Goal: Information Seeking & Learning: Learn about a topic

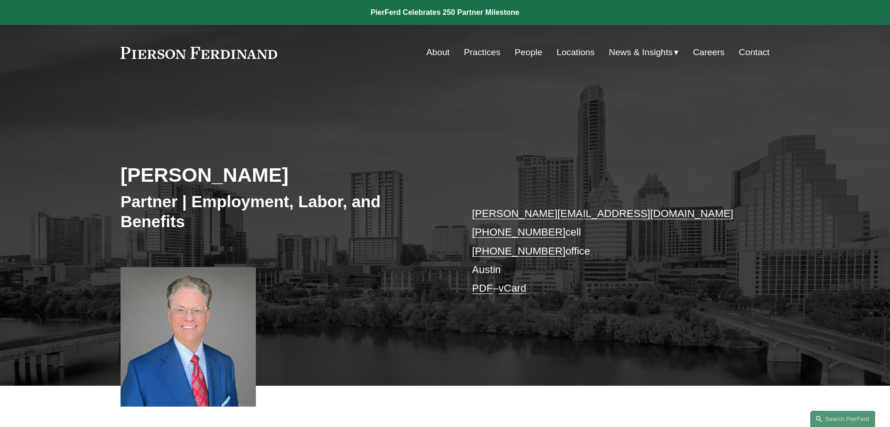
scroll to position [253, 0]
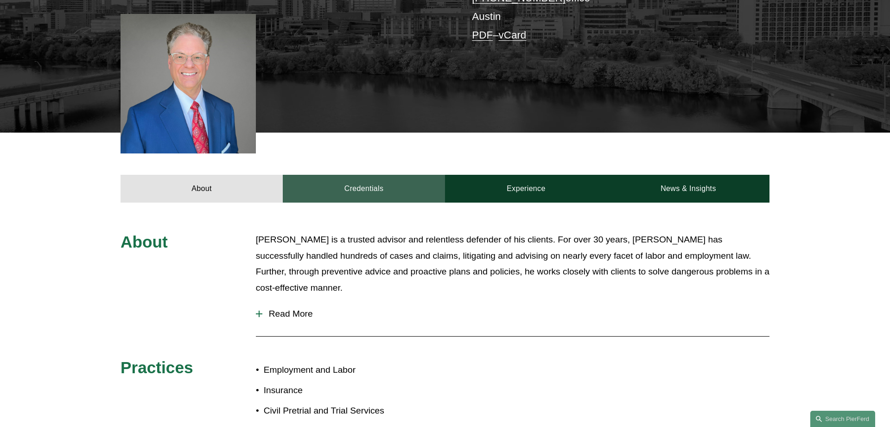
click at [370, 184] on link "Credentials" at bounding box center [364, 189] width 162 height 28
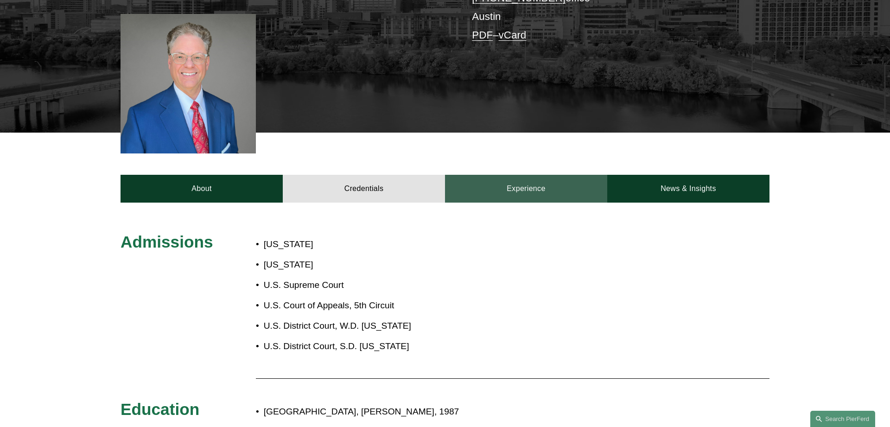
click at [523, 188] on link "Experience" at bounding box center [526, 189] width 162 height 28
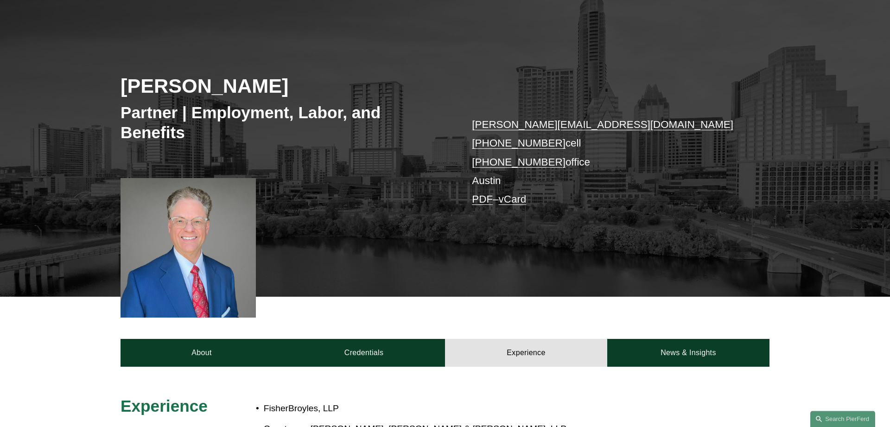
scroll to position [0, 0]
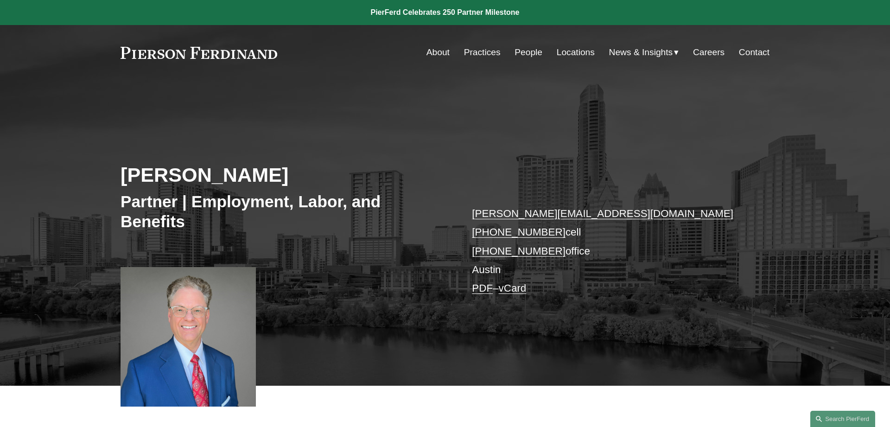
click at [165, 201] on h3 "Partner | Employment, Labor, and Benefits" at bounding box center [283, 211] width 325 height 40
click at [483, 53] on link "Practices" at bounding box center [482, 53] width 37 height 18
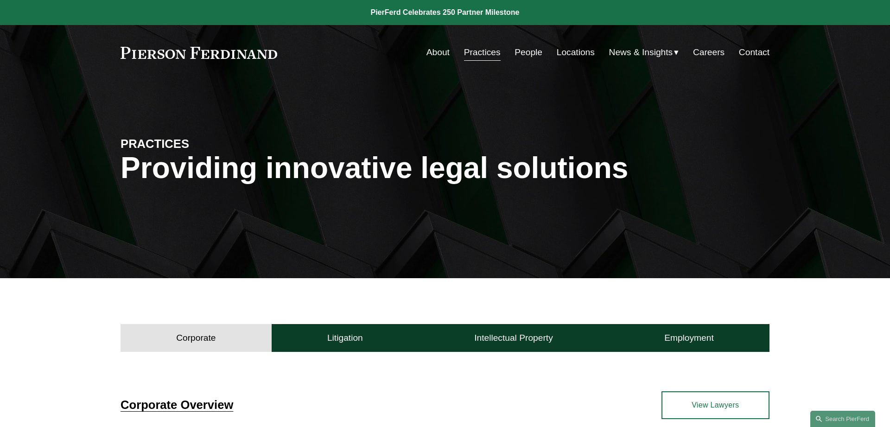
click at [567, 54] on link "Locations" at bounding box center [576, 53] width 38 height 18
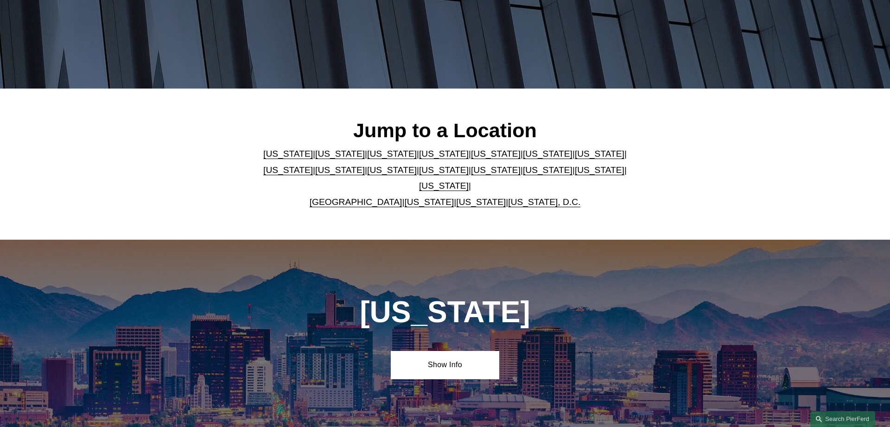
scroll to position [189, 0]
click at [469, 181] on link "[US_STATE]" at bounding box center [444, 186] width 50 height 10
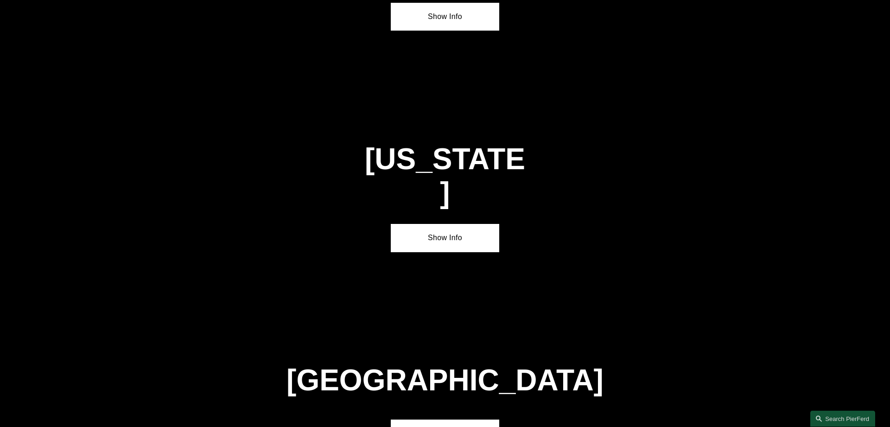
scroll to position [3156, 0]
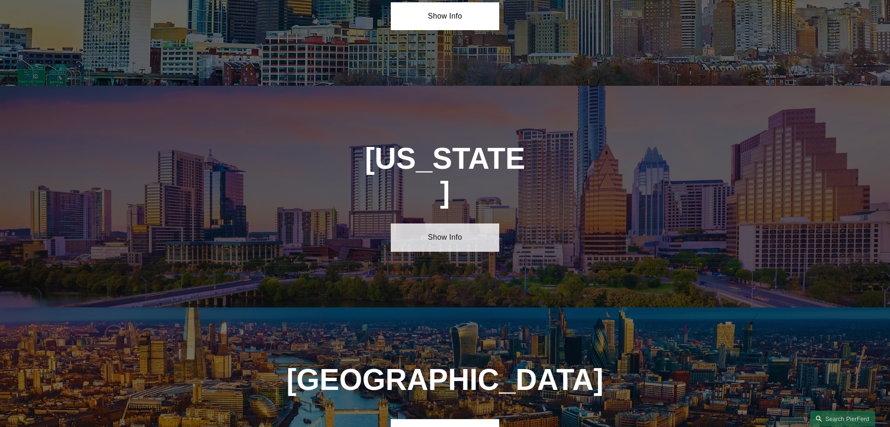
click at [440, 223] on link "Show Info" at bounding box center [445, 237] width 108 height 28
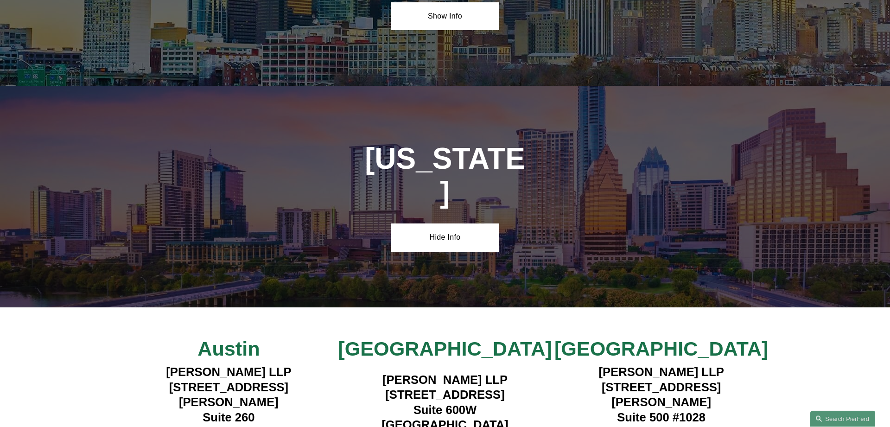
drag, startPoint x: 226, startPoint y: 333, endPoint x: 316, endPoint y: 326, distance: 90.2
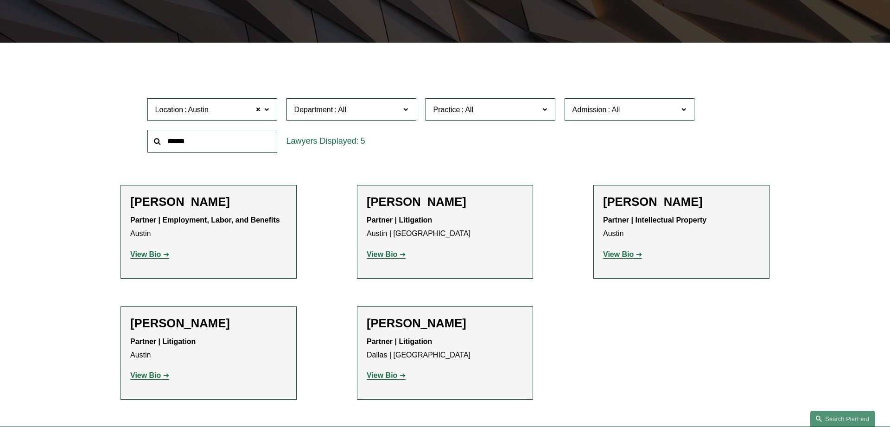
scroll to position [236, 0]
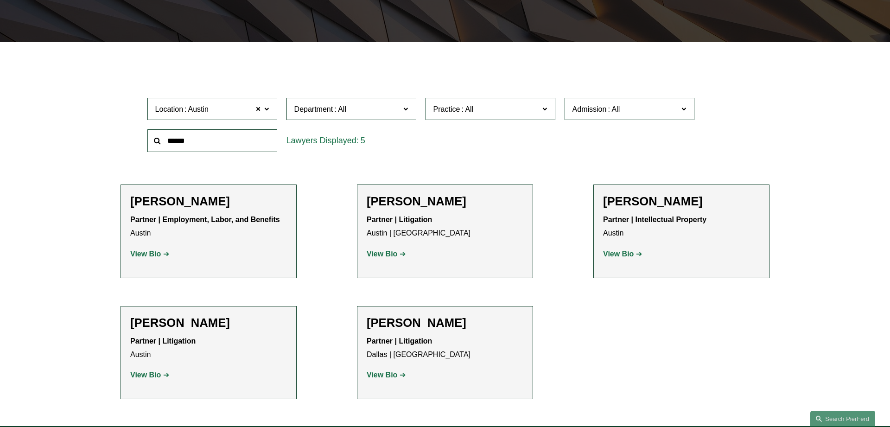
click at [393, 253] on strong "View Bio" at bounding box center [382, 254] width 31 height 8
click at [154, 374] on strong "View Bio" at bounding box center [145, 375] width 31 height 8
click at [390, 251] on strong "View Bio" at bounding box center [382, 254] width 31 height 8
click at [381, 375] on strong "View Bio" at bounding box center [382, 375] width 31 height 8
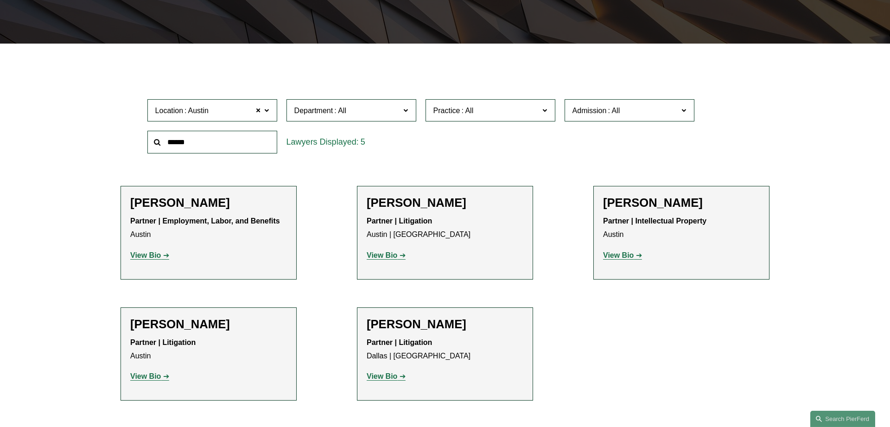
scroll to position [0, 0]
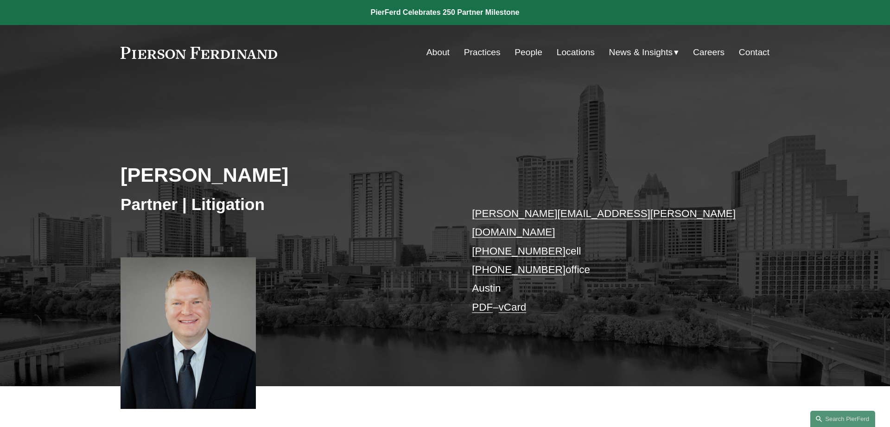
click at [396, 273] on div "Bradley B. Bush Partner | Litigation bradley.bush@pierferd.com +1.512.766.6226 …" at bounding box center [445, 247] width 890 height 280
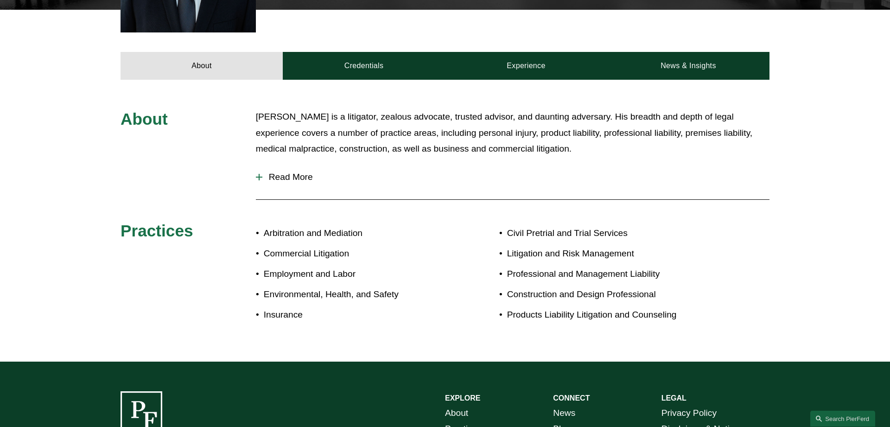
scroll to position [377, 0]
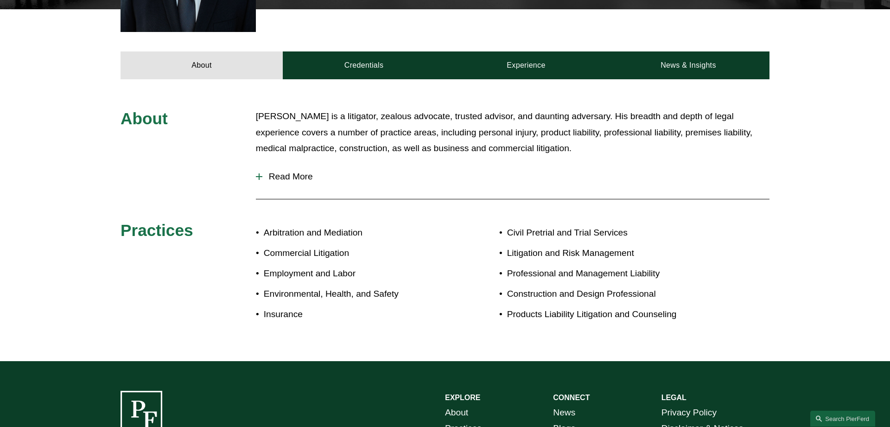
click at [561, 286] on p "Construction and Design Professional" at bounding box center [611, 294] width 209 height 16
click at [529, 306] on p "Products Liability Litigation and Counseling" at bounding box center [611, 314] width 209 height 16
drag, startPoint x: 550, startPoint y: 215, endPoint x: 620, endPoint y: 213, distance: 69.6
click at [620, 225] on p "Civil Pretrial and Trial Services" at bounding box center [611, 233] width 209 height 16
click at [507, 225] on p "Civil Pretrial and Trial Services" at bounding box center [611, 233] width 209 height 16
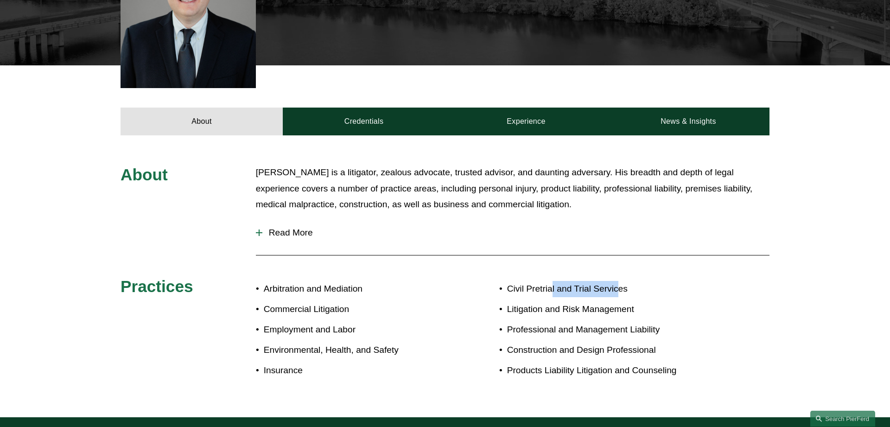
scroll to position [330, 0]
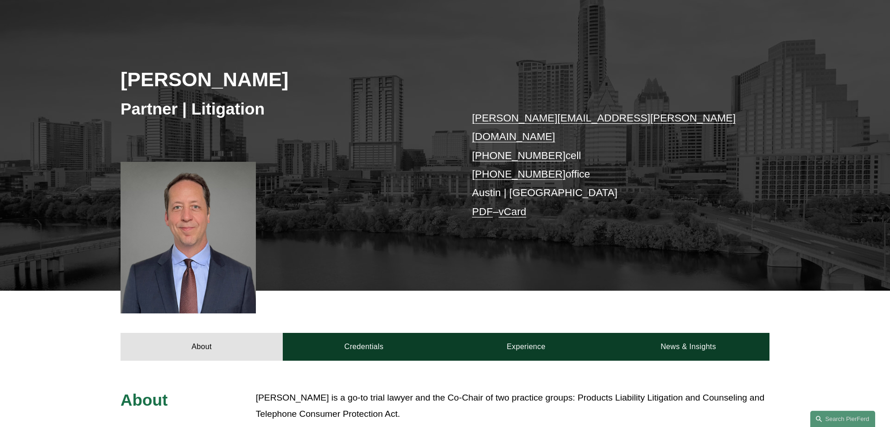
scroll to position [95, 0]
